Goal: Transaction & Acquisition: Obtain resource

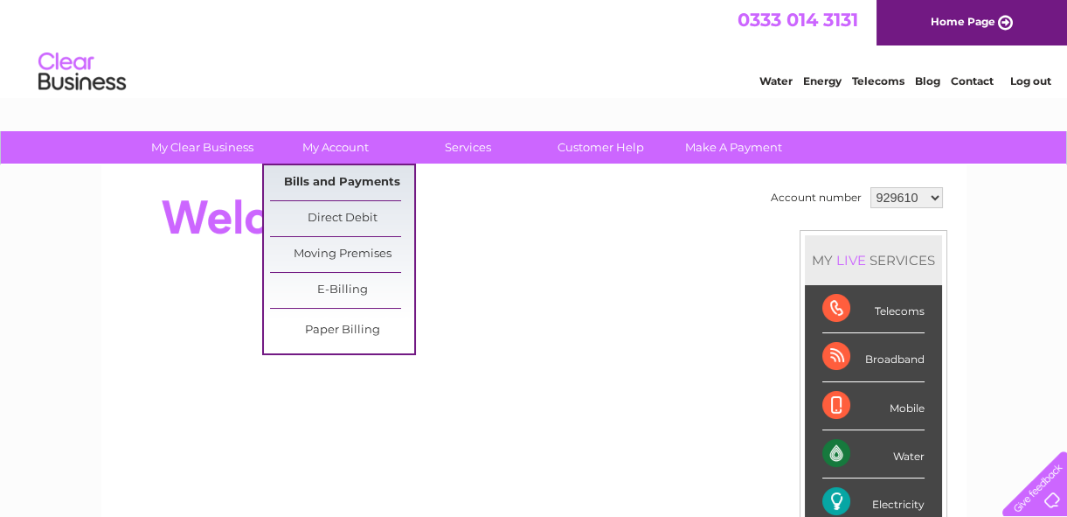
click at [353, 184] on link "Bills and Payments" at bounding box center [342, 182] width 144 height 35
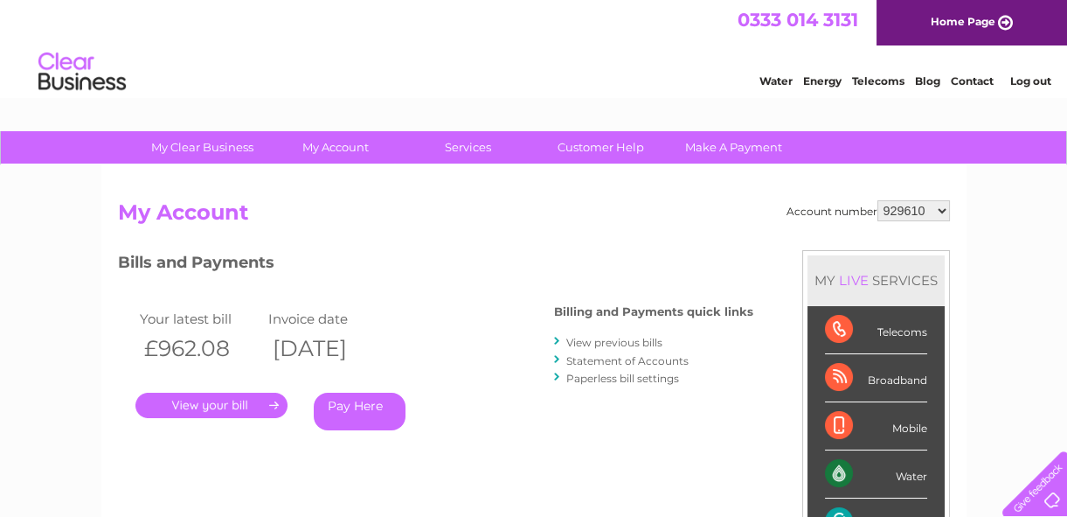
click at [218, 403] on link "." at bounding box center [211, 404] width 152 height 25
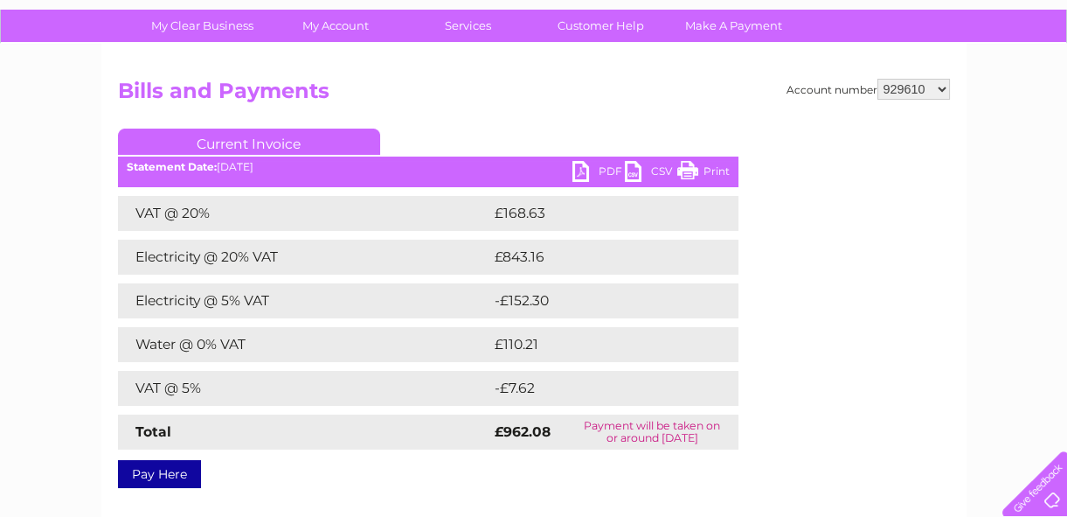
scroll to position [158, 0]
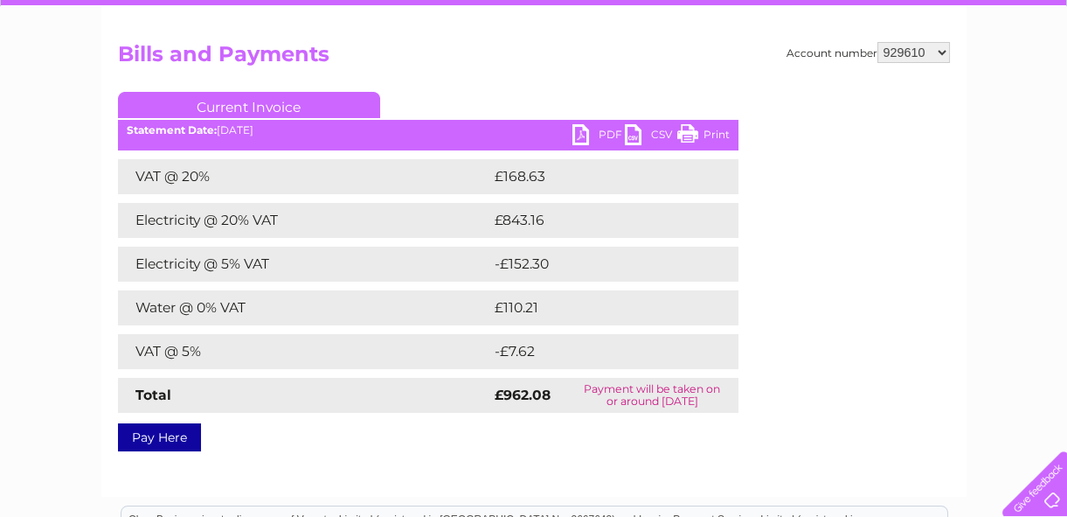
click at [609, 135] on link "PDF" at bounding box center [598, 136] width 52 height 25
click at [940, 47] on select "929610 1149225" at bounding box center [914, 52] width 73 height 21
select select "1149225"
click at [879, 42] on select "929610 1149225" at bounding box center [914, 52] width 73 height 21
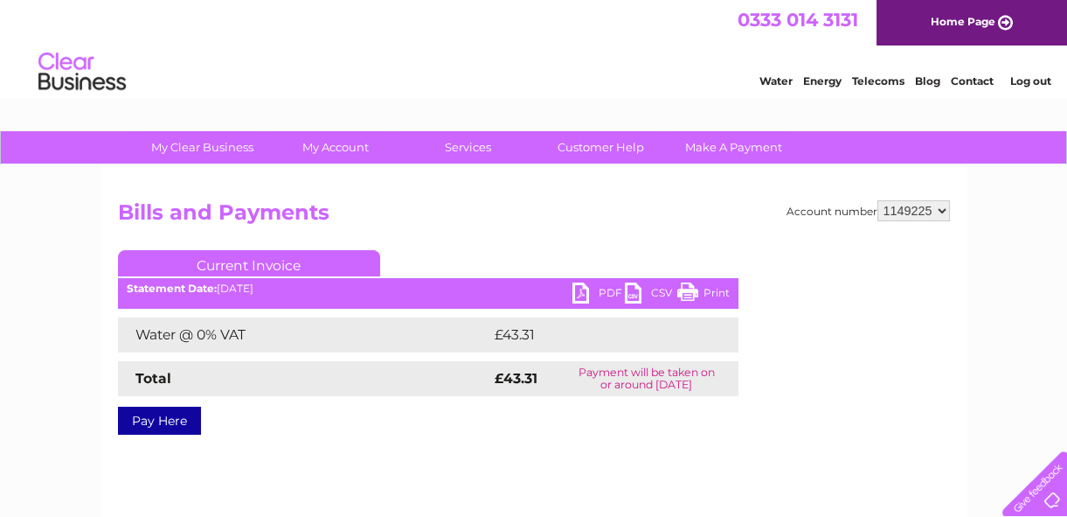
click at [609, 296] on link "PDF" at bounding box center [598, 294] width 52 height 25
